Goal: Check status

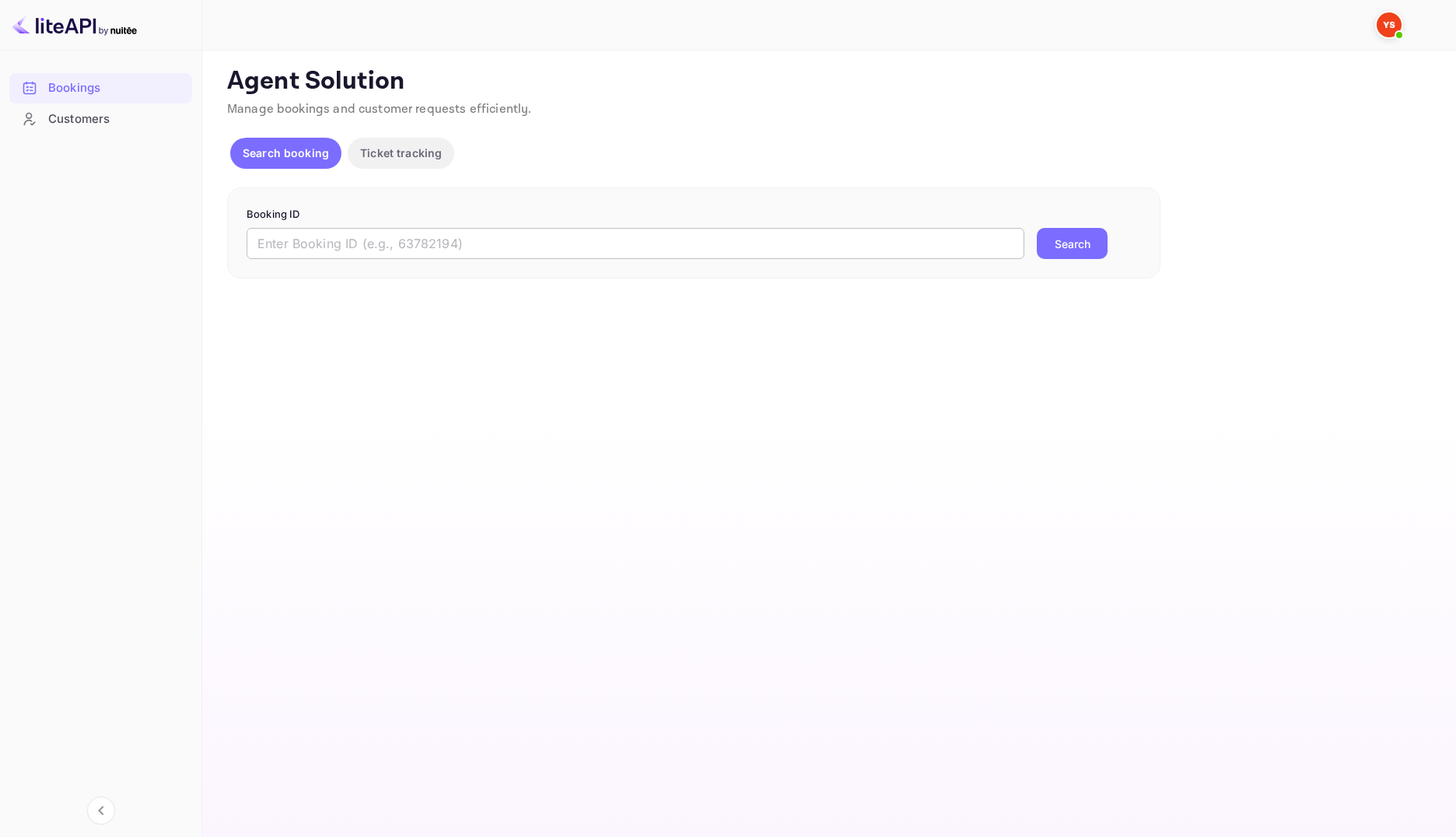
click at [449, 238] on input "text" at bounding box center [635, 243] width 778 height 31
paste input "9496170"
type input "9496170"
click at [1080, 251] on button "Search" at bounding box center [1072, 243] width 70 height 31
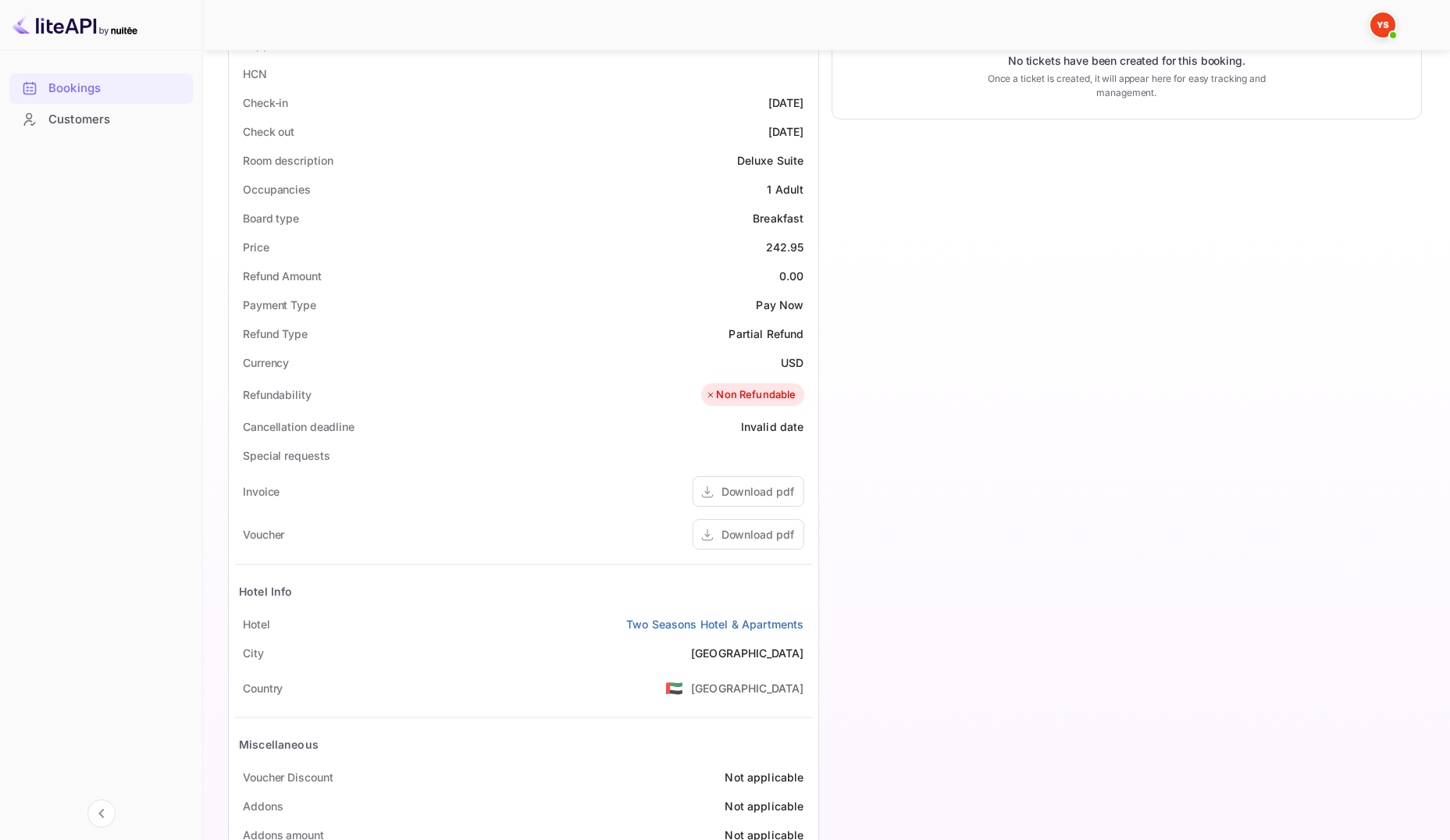
scroll to position [418, 0]
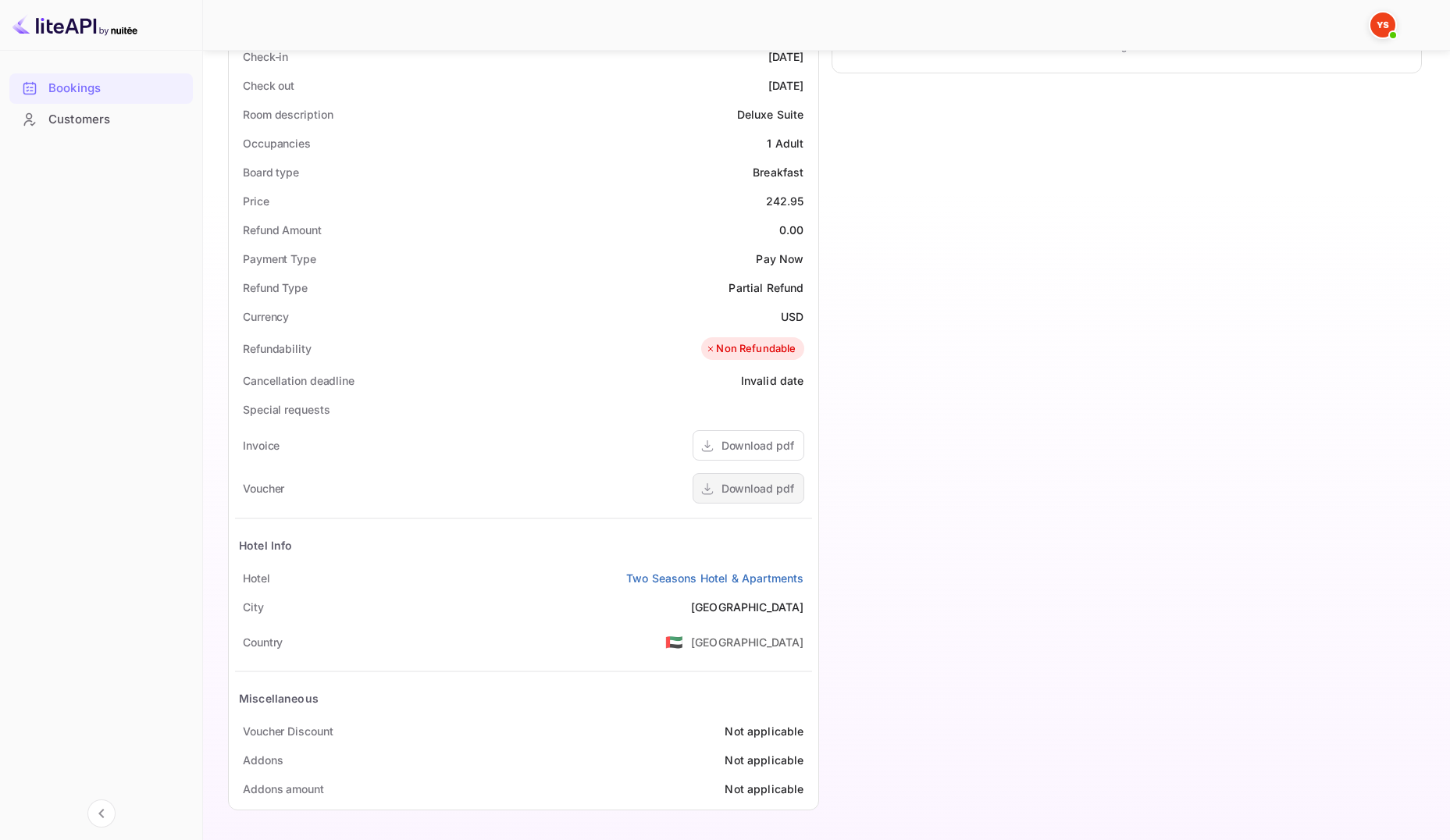
click at [778, 498] on div "Download pdf" at bounding box center [748, 488] width 112 height 31
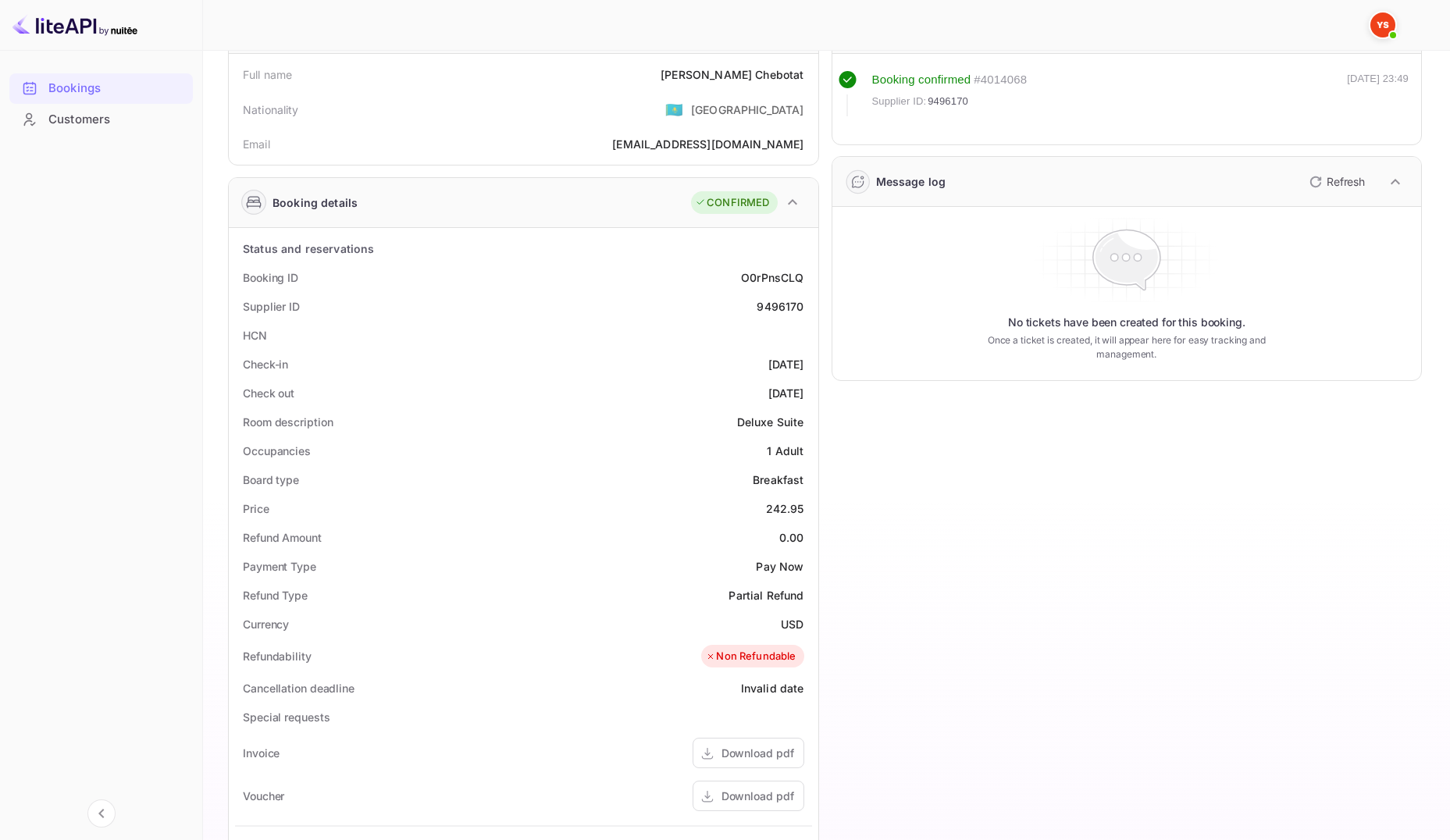
scroll to position [0, 0]
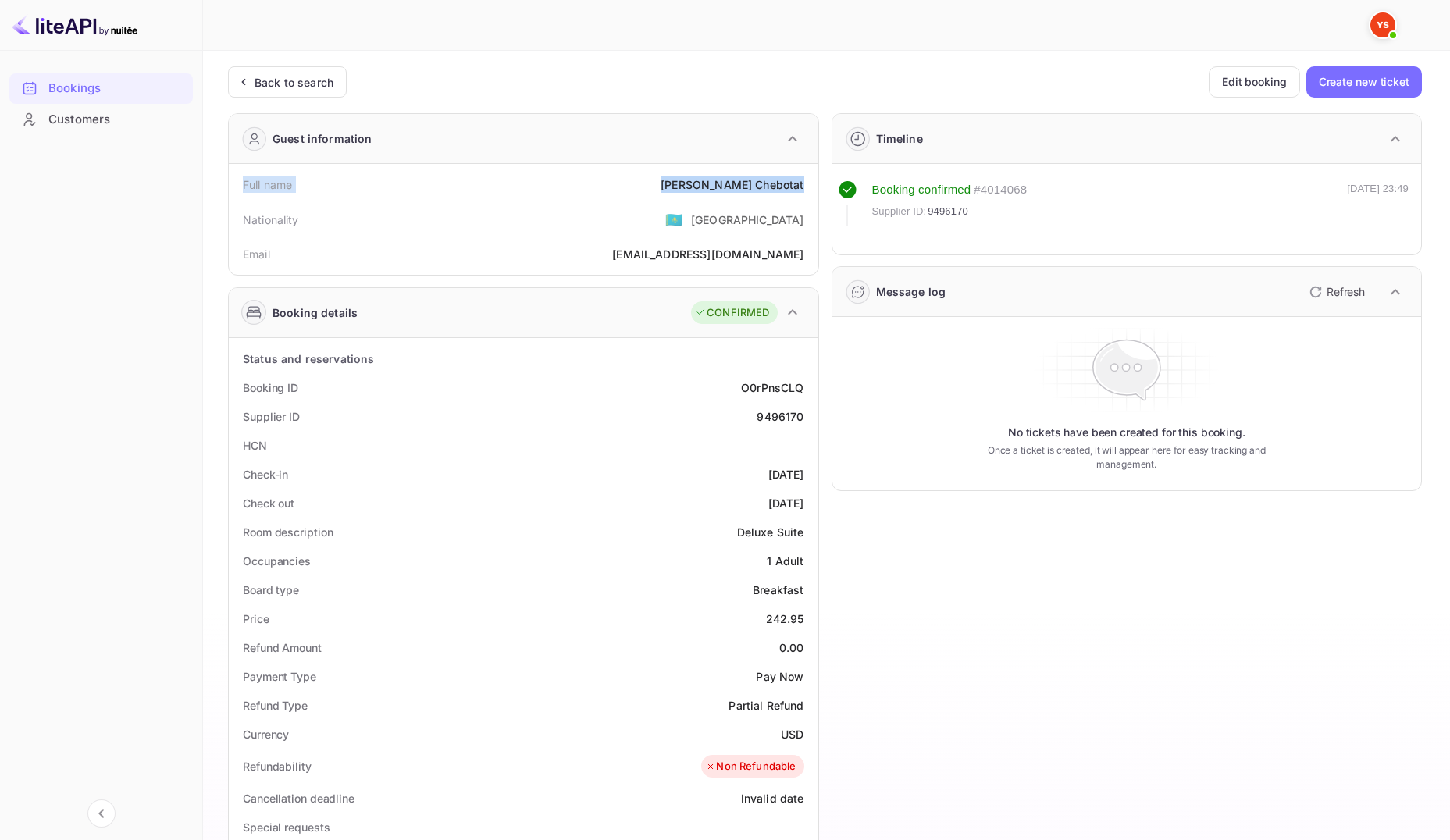
drag, startPoint x: 243, startPoint y: 186, endPoint x: 809, endPoint y: 184, distance: 566.0
click at [809, 184] on div "Full name [PERSON_NAME]" at bounding box center [524, 185] width 577 height 29
copy div "Full name [PERSON_NAME]"
drag, startPoint x: 240, startPoint y: 389, endPoint x: 807, endPoint y: 418, distance: 567.7
click at [807, 418] on div "Status and reservations Booking ID O0rPnsCLQ Supplier ID 9496170 HCN Check-in […" at bounding box center [524, 783] width 577 height 877
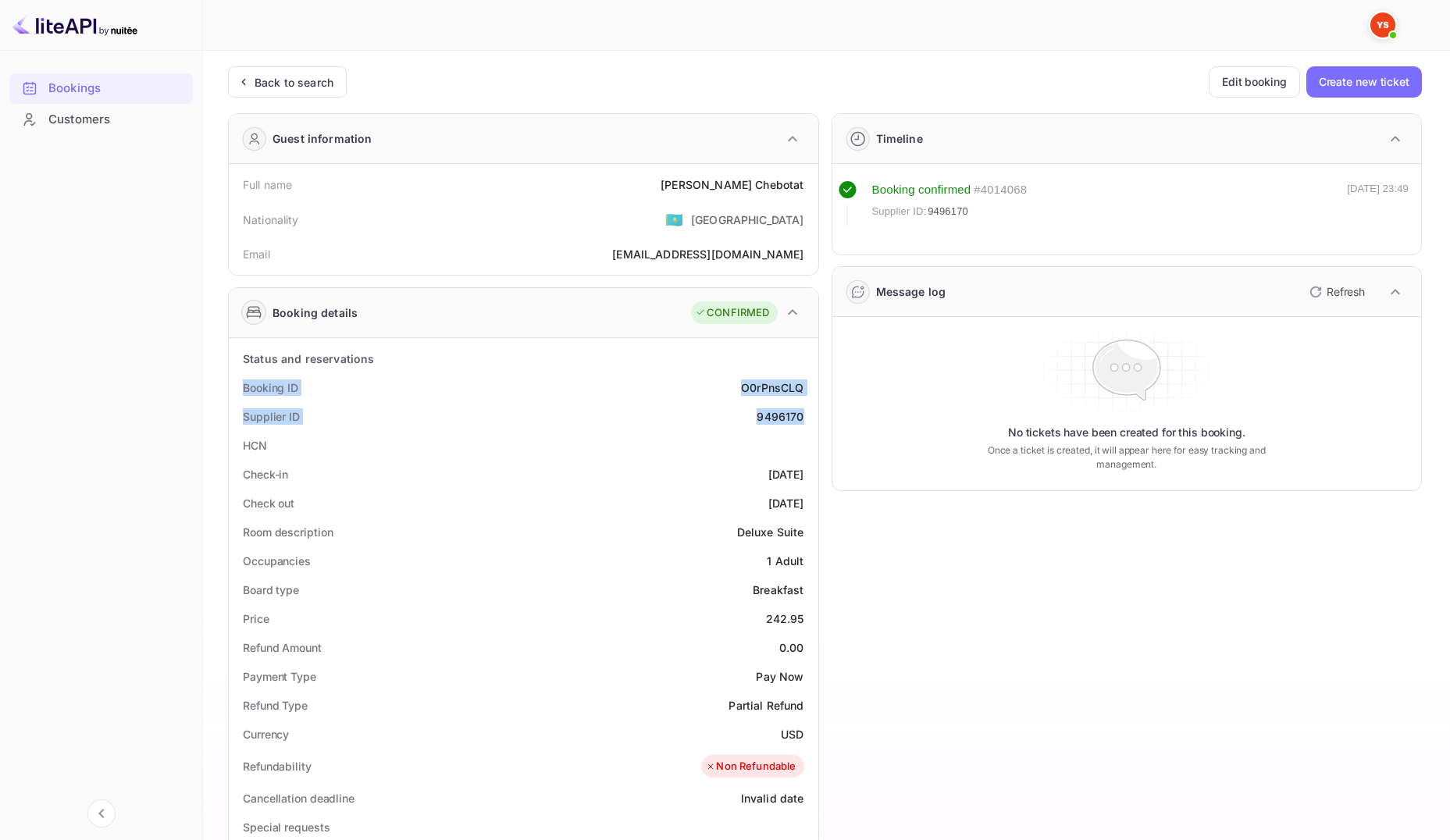
copy div "Booking ID O0rPnsCLQ Supplier ID 9496170"
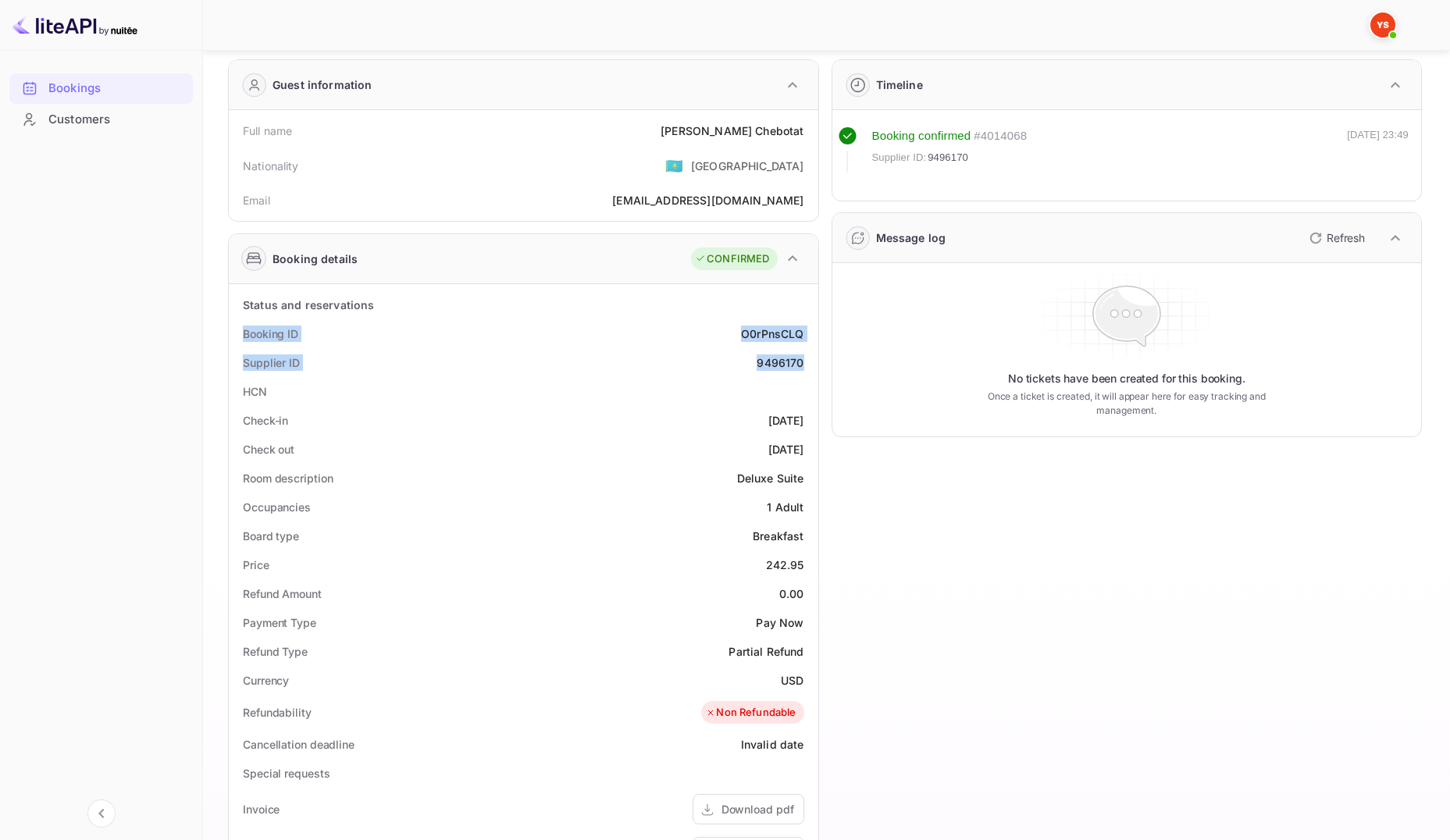
scroll to position [234, 0]
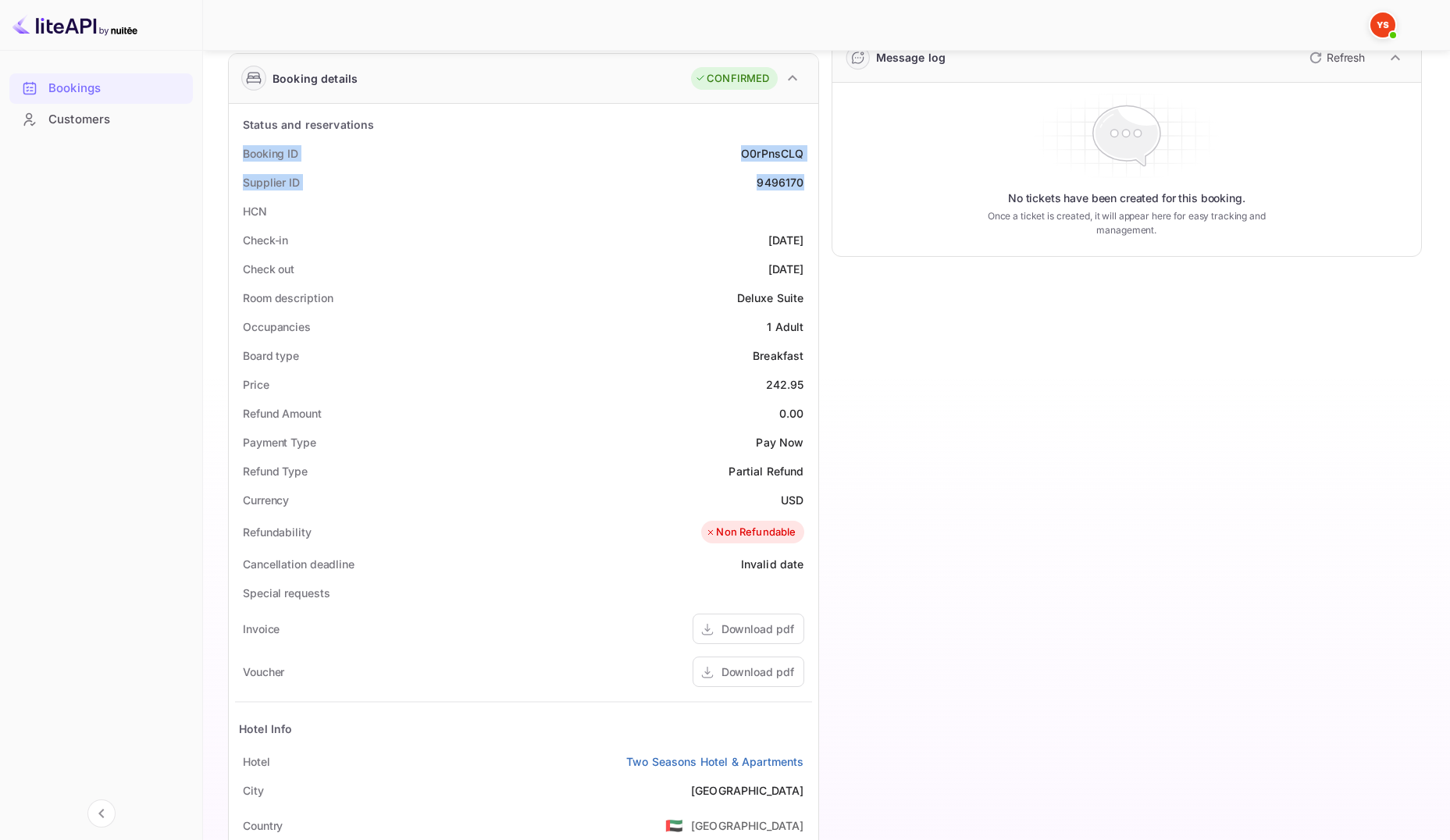
drag, startPoint x: 244, startPoint y: 242, endPoint x: 808, endPoint y: 266, distance: 564.5
click at [808, 266] on div "Status and reservations Booking ID O0rPnsCLQ Supplier ID 9496170 HCN Check-in […" at bounding box center [524, 548] width 577 height 877
copy div "Check-in [DATE] Check out [DATE]"
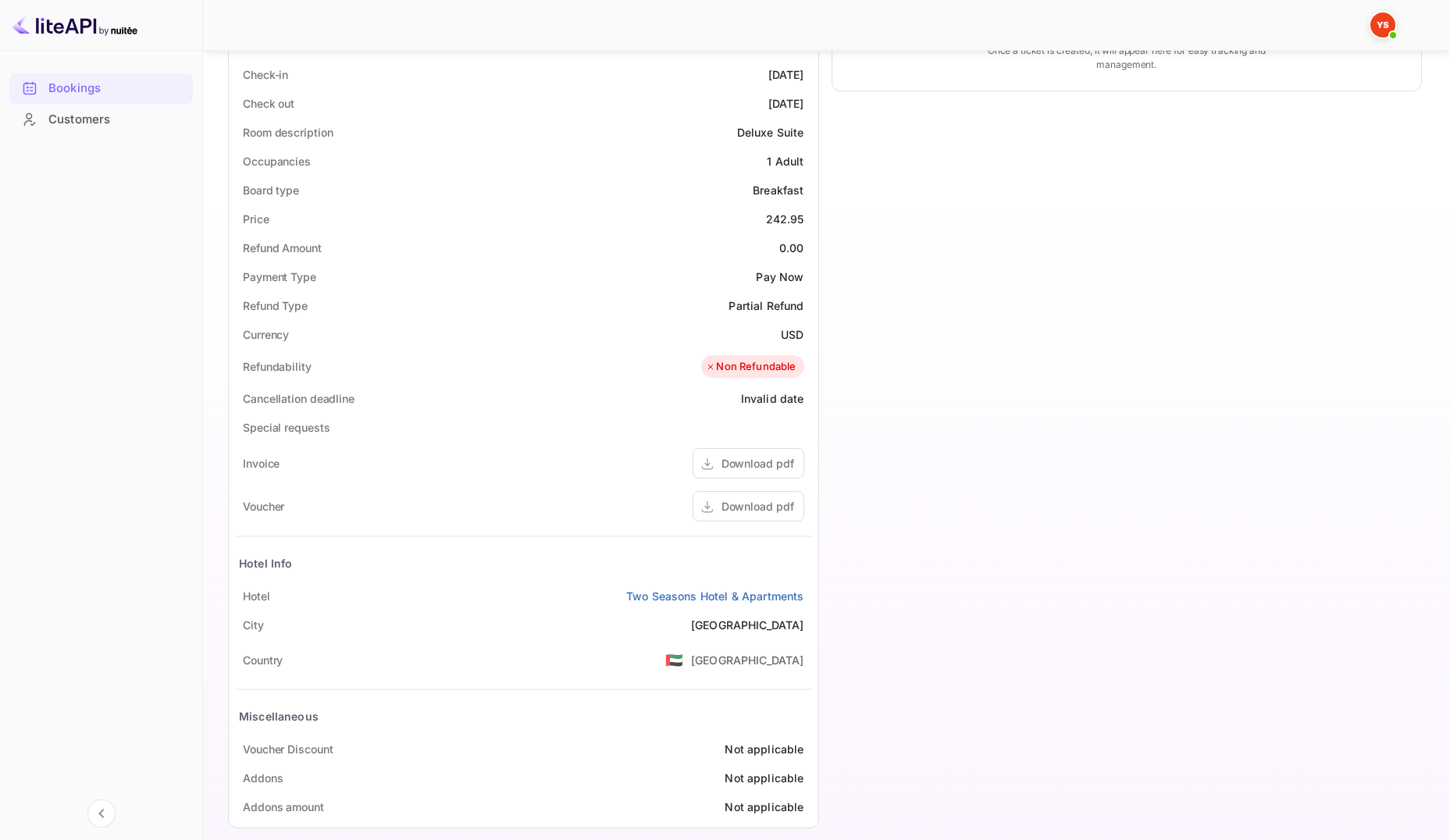
scroll to position [418, 0]
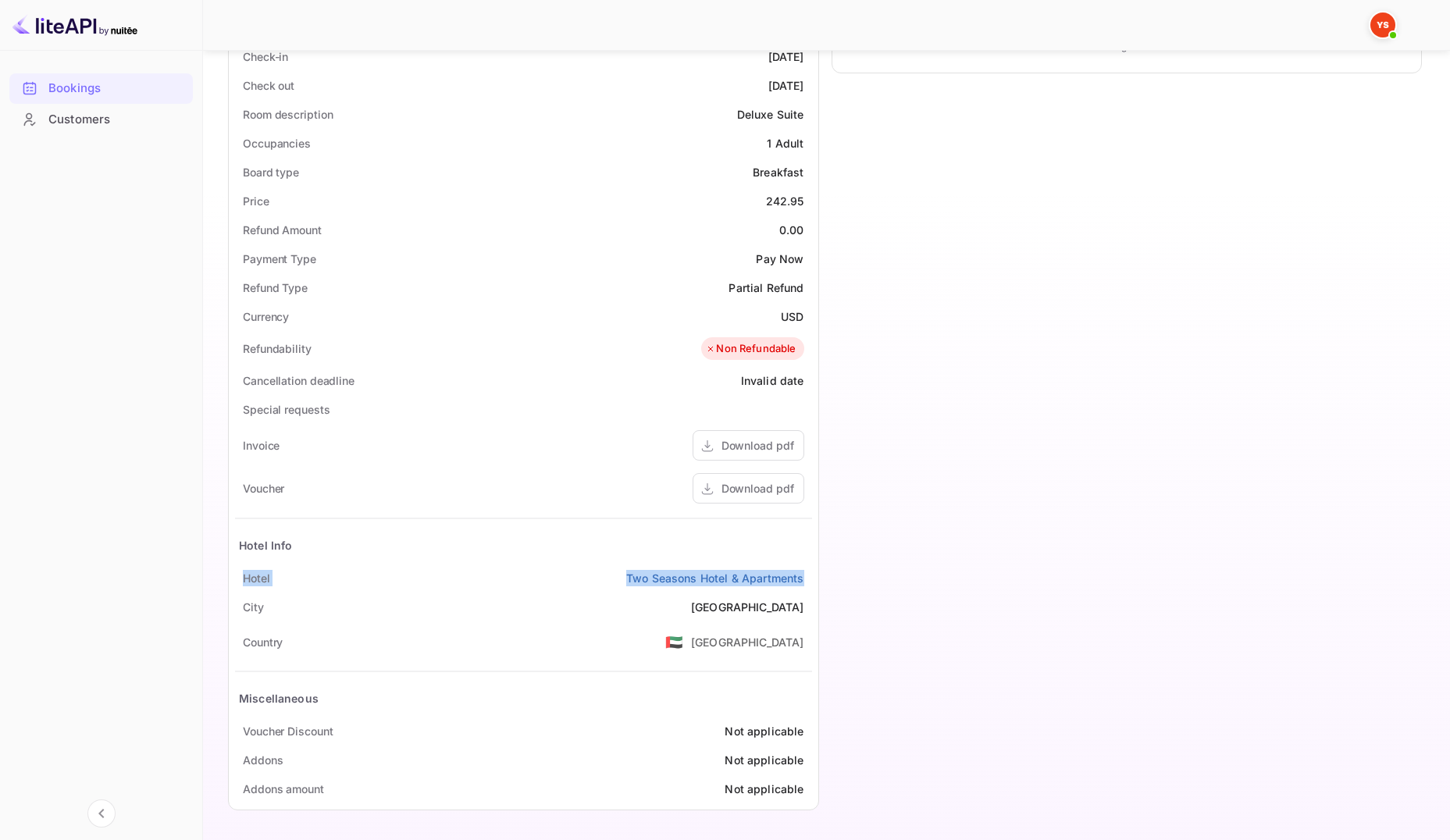
drag, startPoint x: 241, startPoint y: 577, endPoint x: 815, endPoint y: 580, distance: 574.0
click at [815, 580] on div "Status and reservations Booking ID O0rPnsCLQ Supplier ID 9496170 HCN Check-in […" at bounding box center [524, 365] width 590 height 889
copy div "Hotel [GEOGRAPHIC_DATA] & Apartments"
